Goal: Information Seeking & Learning: Learn about a topic

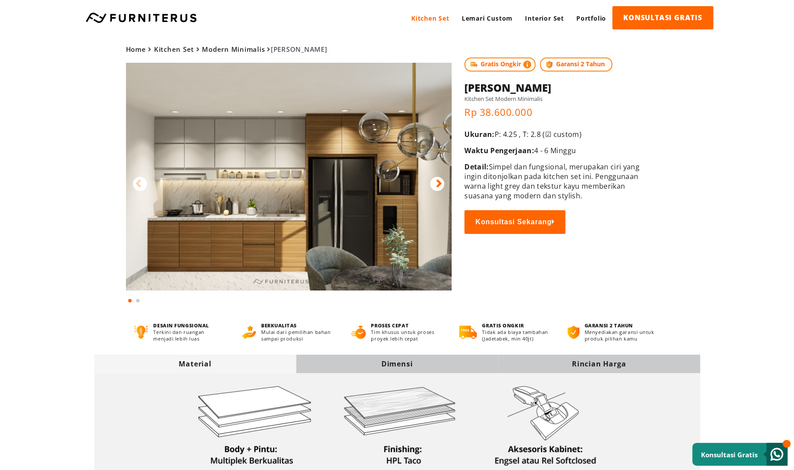
click at [217, 222] on img at bounding box center [289, 177] width 326 height 228
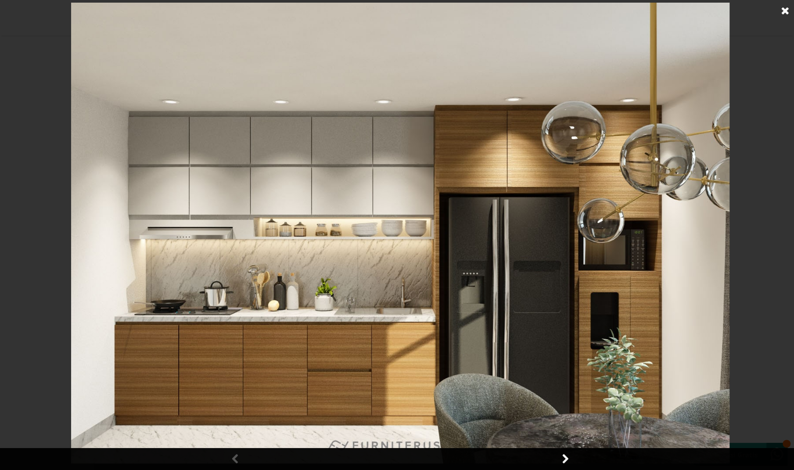
scroll to position [14, 0]
click at [202, 99] on img at bounding box center [400, 233] width 658 height 461
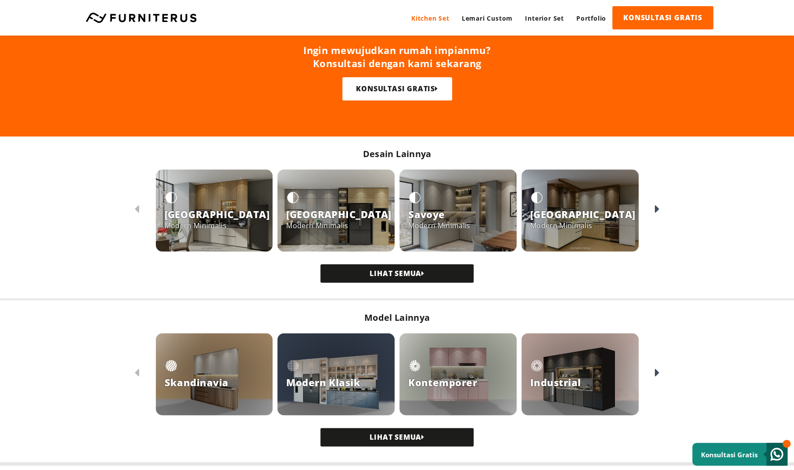
scroll to position [585, 0]
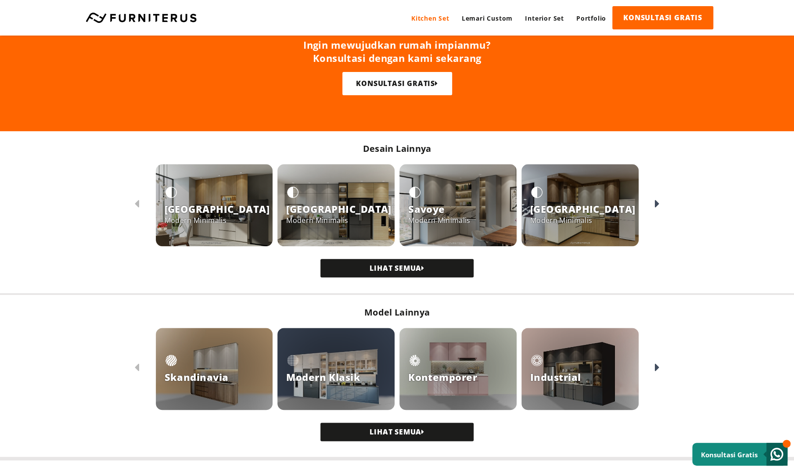
click at [450, 268] on link "LIHAT SEMUA" at bounding box center [396, 268] width 153 height 18
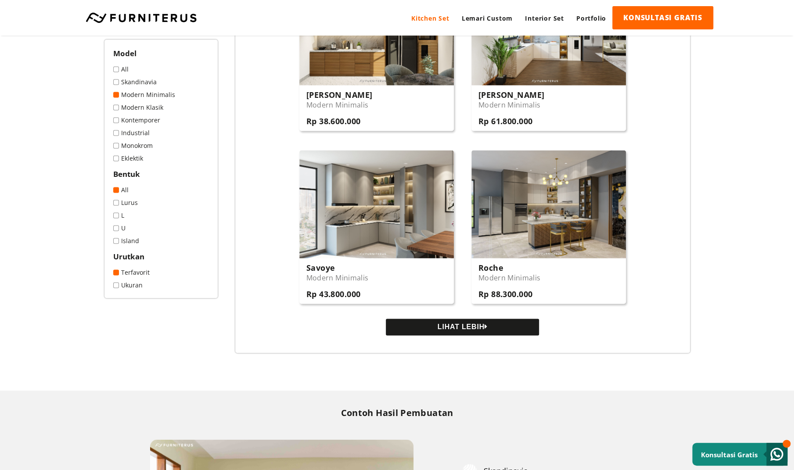
scroll to position [851, 0]
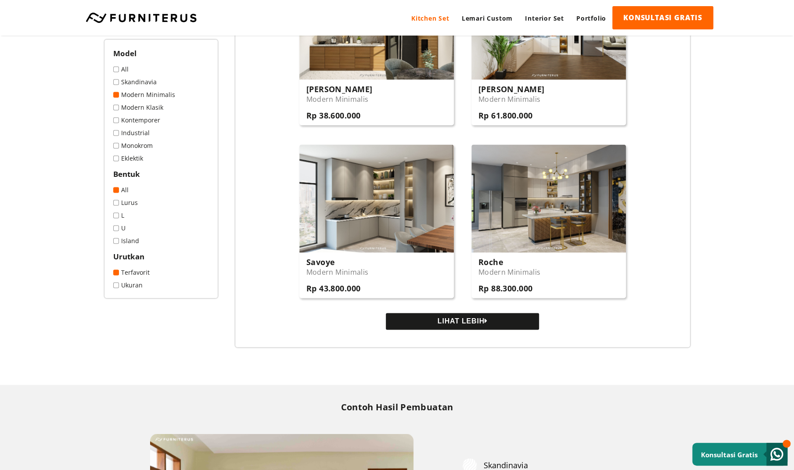
click at [493, 326] on button "LIHAT LEBIH" at bounding box center [462, 321] width 153 height 17
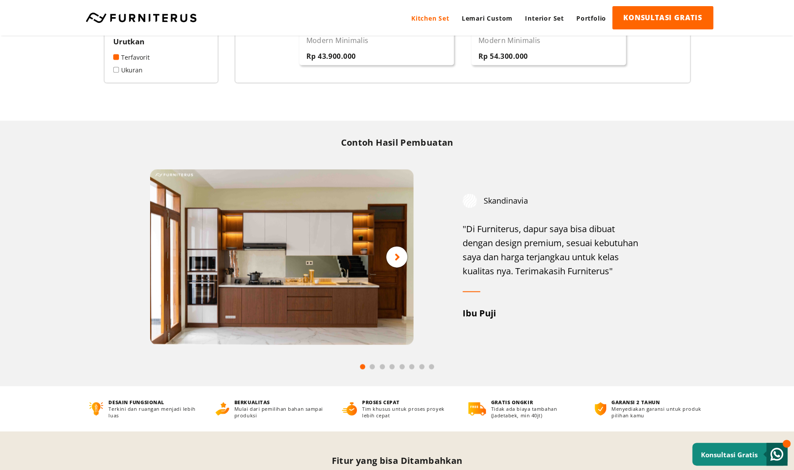
scroll to position [1253, 0]
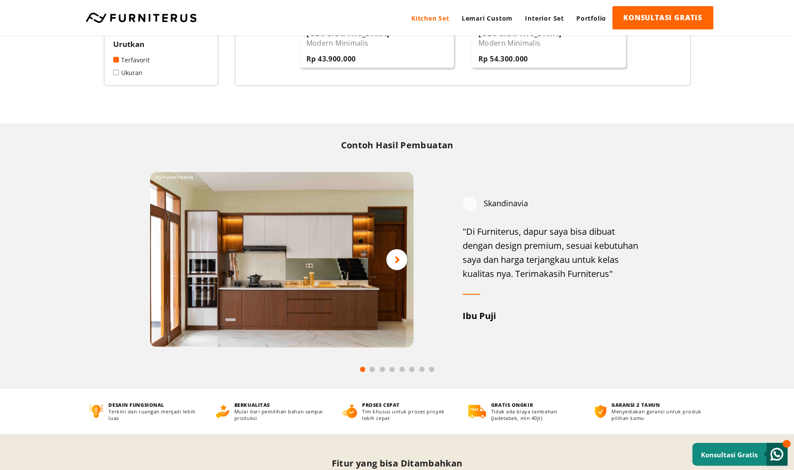
click at [386, 277] on img at bounding box center [281, 260] width 263 height 176
click at [411, 263] on img at bounding box center [281, 260] width 263 height 176
click at [399, 260] on icon at bounding box center [398, 260] width 6 height 11
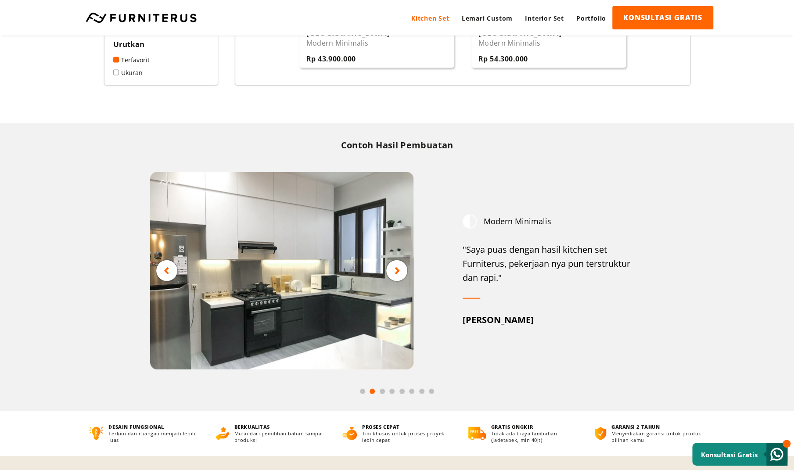
click at [397, 281] on div at bounding box center [396, 270] width 21 height 21
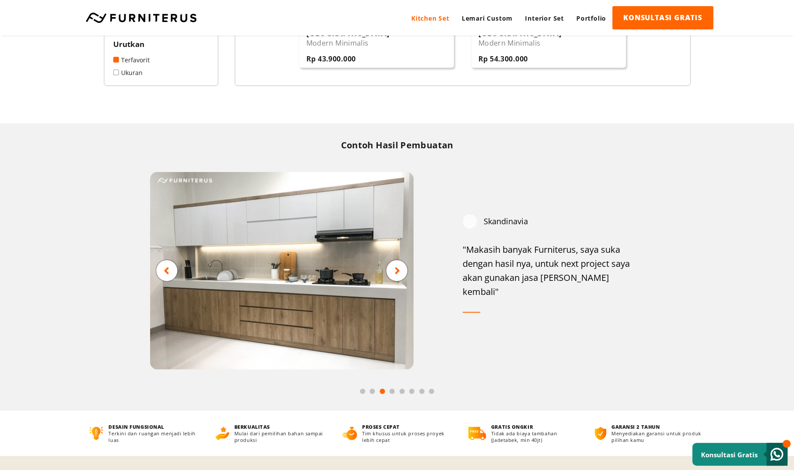
click at [402, 280] on div at bounding box center [396, 270] width 21 height 21
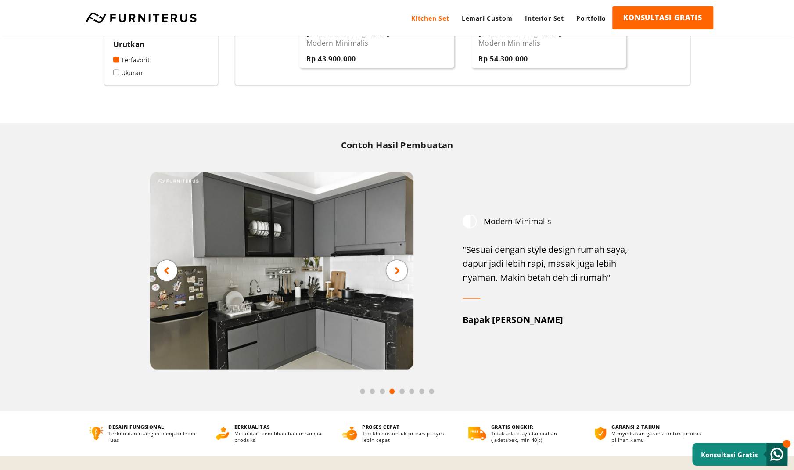
click at [402, 284] on img at bounding box center [281, 271] width 263 height 198
click at [402, 281] on div at bounding box center [396, 270] width 21 height 21
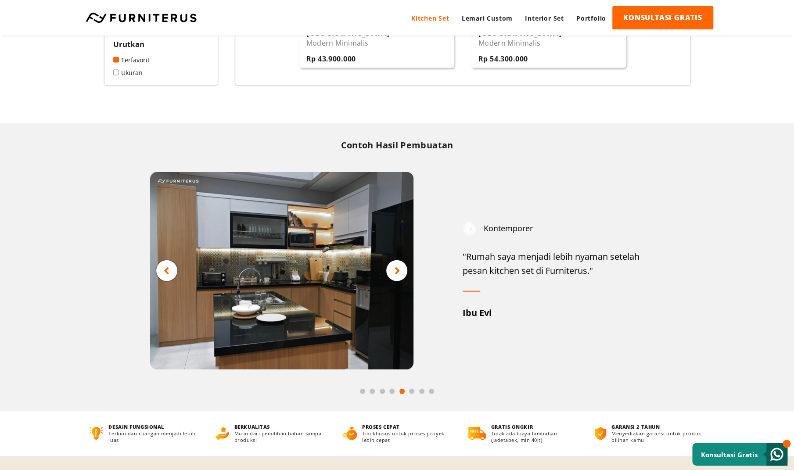
click at [403, 280] on div at bounding box center [396, 270] width 21 height 21
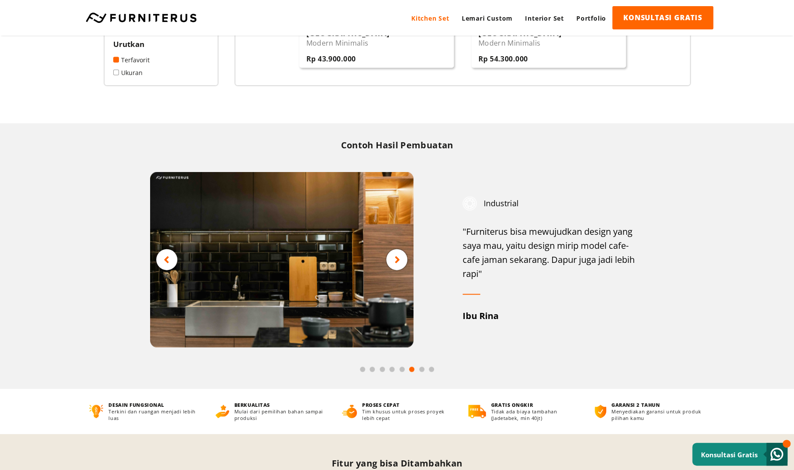
click at [403, 274] on img at bounding box center [281, 260] width 263 height 176
click at [399, 270] on div at bounding box center [396, 259] width 21 height 21
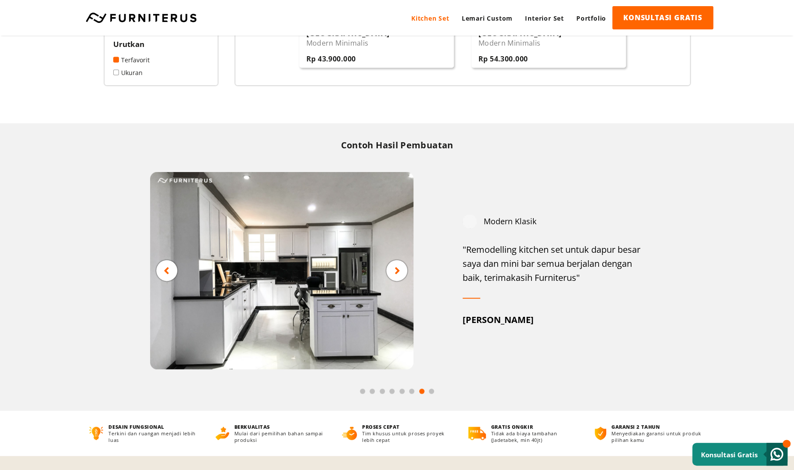
click at [405, 273] on div at bounding box center [396, 270] width 21 height 21
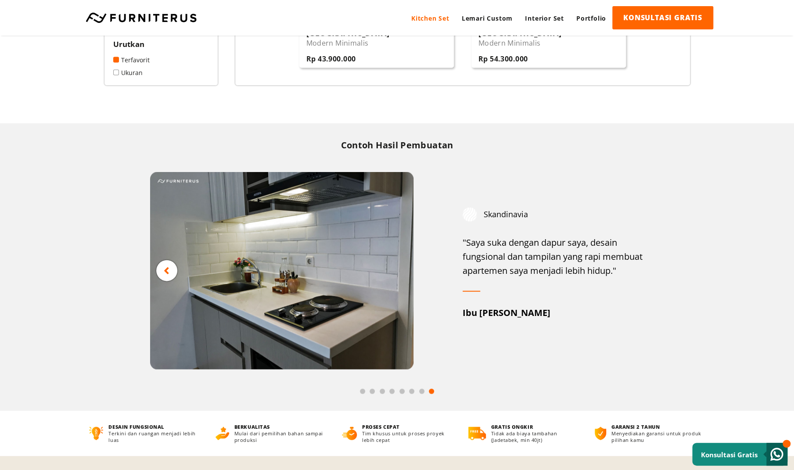
click at [406, 274] on img at bounding box center [281, 271] width 263 height 198
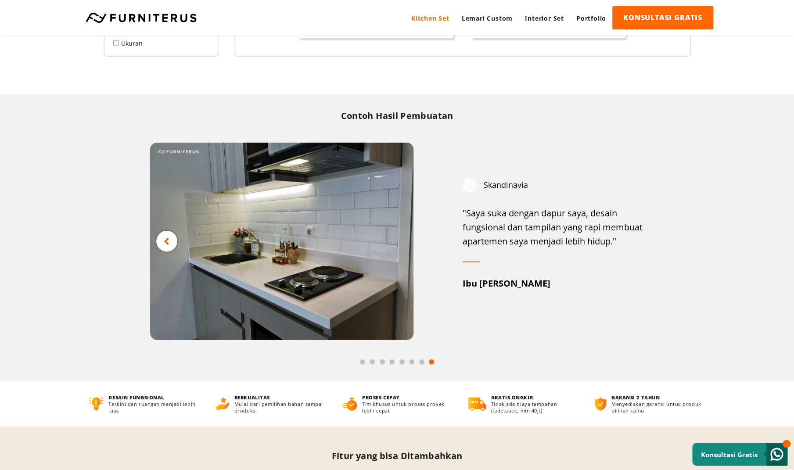
scroll to position [1284, 0]
